Goal: Download file/media

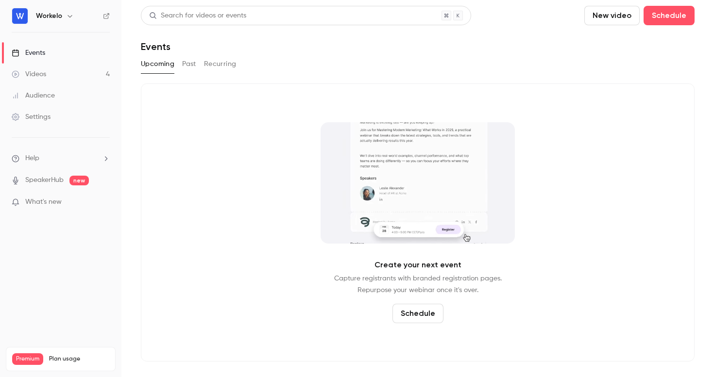
click at [37, 47] on link "Events" at bounding box center [60, 52] width 121 height 21
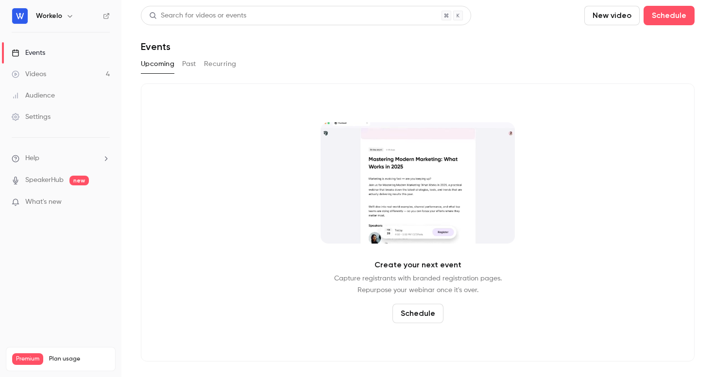
click at [195, 62] on button "Past" at bounding box center [189, 64] width 14 height 16
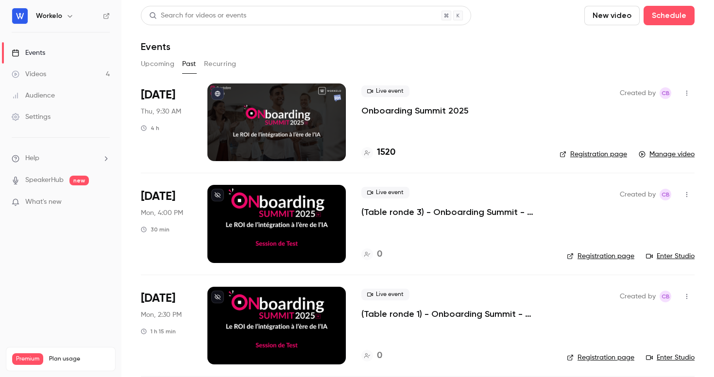
click at [423, 109] on p "Onboarding Summit 2025" at bounding box center [414, 111] width 107 height 12
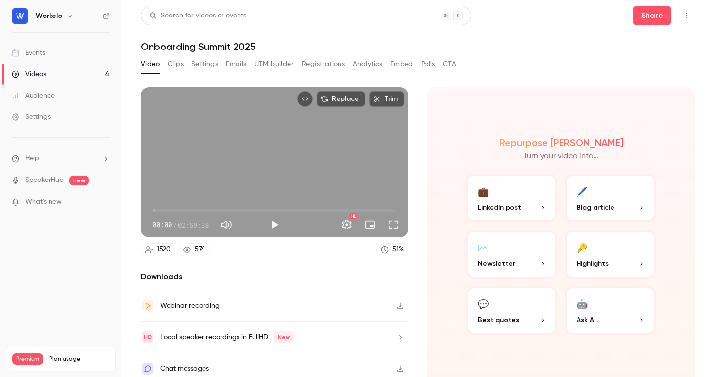
click at [427, 66] on button "Polls" at bounding box center [428, 64] width 14 height 16
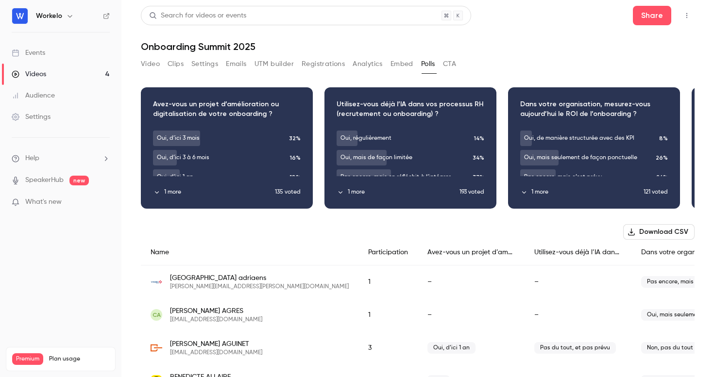
click at [148, 64] on button "Video" at bounding box center [150, 64] width 19 height 16
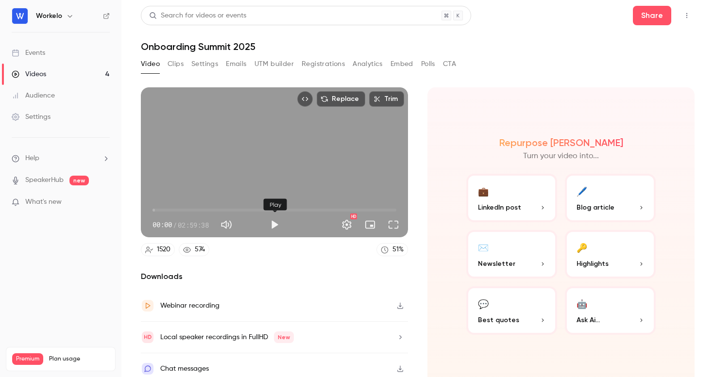
click at [281, 225] on button "Play" at bounding box center [274, 224] width 19 height 19
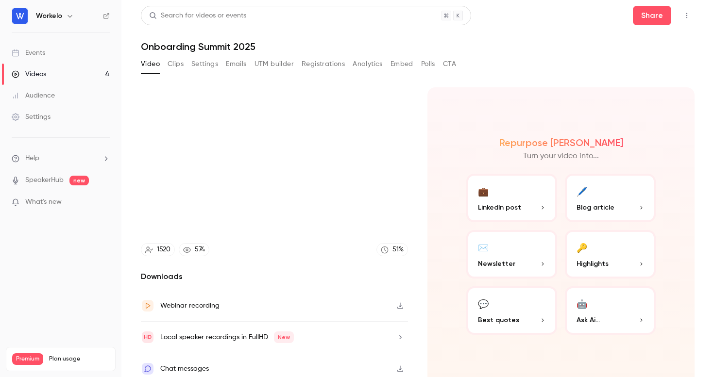
click at [264, 155] on video at bounding box center [274, 162] width 267 height 150
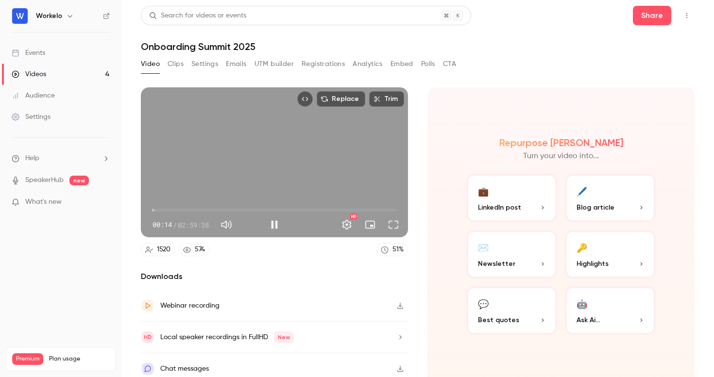
click at [223, 137] on div "Replace Trim 00:14 00:14 / 02:59:38 HD" at bounding box center [274, 162] width 267 height 150
click at [274, 225] on button "Play" at bounding box center [274, 224] width 19 height 19
click at [194, 210] on span "00:15" at bounding box center [275, 211] width 244 height 16
click at [170, 213] on span "30:47" at bounding box center [275, 211] width 244 height 16
click at [273, 228] on button "Pause" at bounding box center [274, 224] width 19 height 19
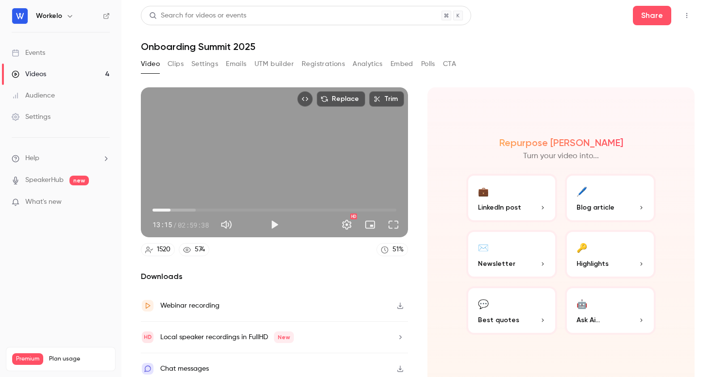
type input "*****"
click at [431, 66] on button "Polls" at bounding box center [428, 64] width 14 height 16
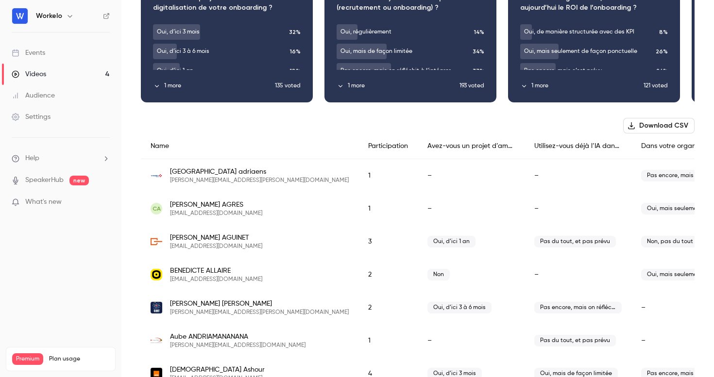
scroll to position [132, 0]
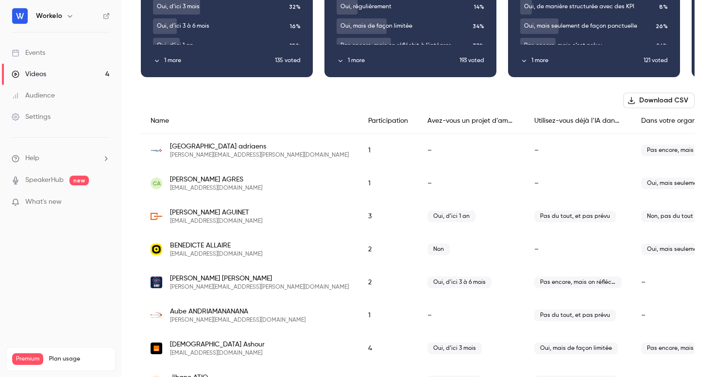
click at [667, 105] on button "Download CSV" at bounding box center [658, 101] width 71 height 16
click at [525, 121] on div "Utilisez-vous déjà l’IA dans vos processus RH (recrutement ou onboarding) ?" at bounding box center [578, 121] width 107 height 26
copy div "Utilisez-vous déjà l’IA dans vos processus RH (recrutement ou onboarding) ?"
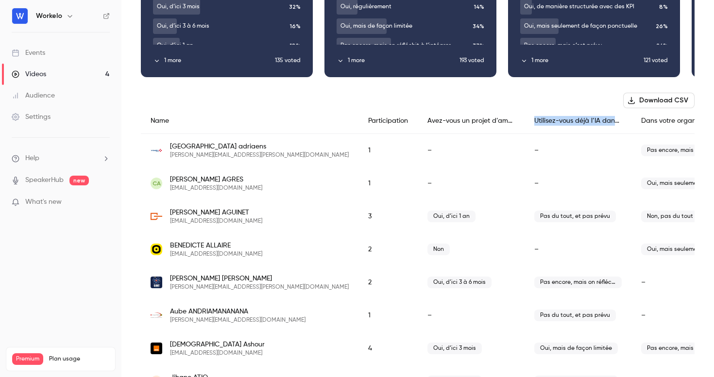
click at [525, 123] on div "Utilisez-vous déjà l’IA dans vos processus RH (recrutement ou onboarding) ?" at bounding box center [578, 121] width 107 height 26
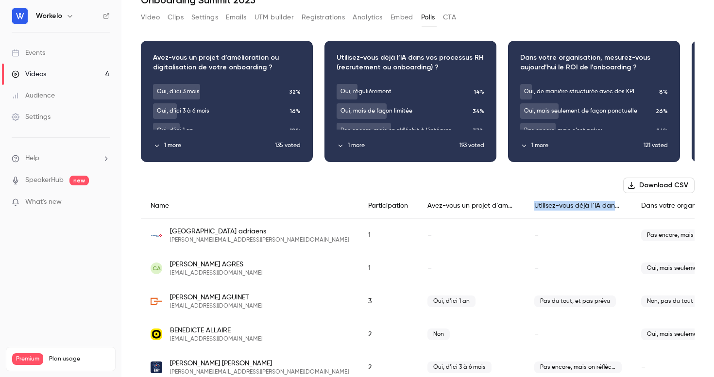
scroll to position [0, 0]
